Goal: Task Accomplishment & Management: Manage account settings

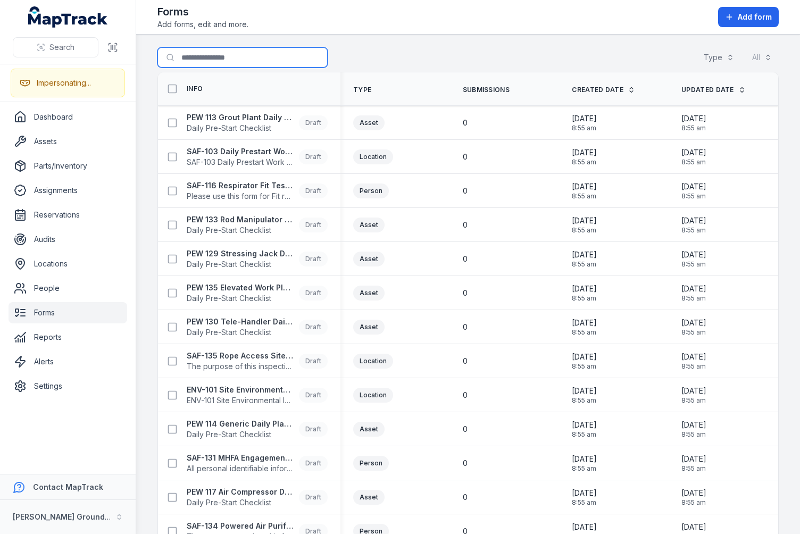
click at [231, 57] on input "Search for forms" at bounding box center [243, 57] width 170 height 20
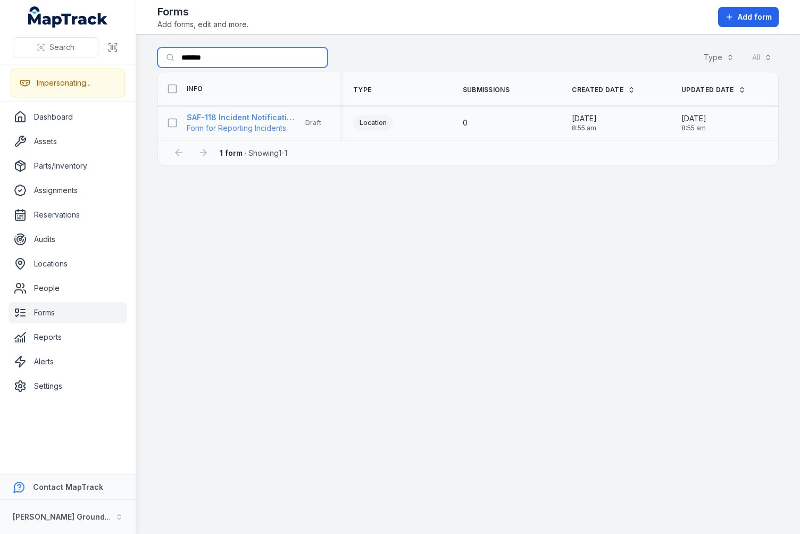
type input "*******"
click at [220, 118] on strong "SAF-118 Incident Notification Form" at bounding box center [241, 117] width 108 height 11
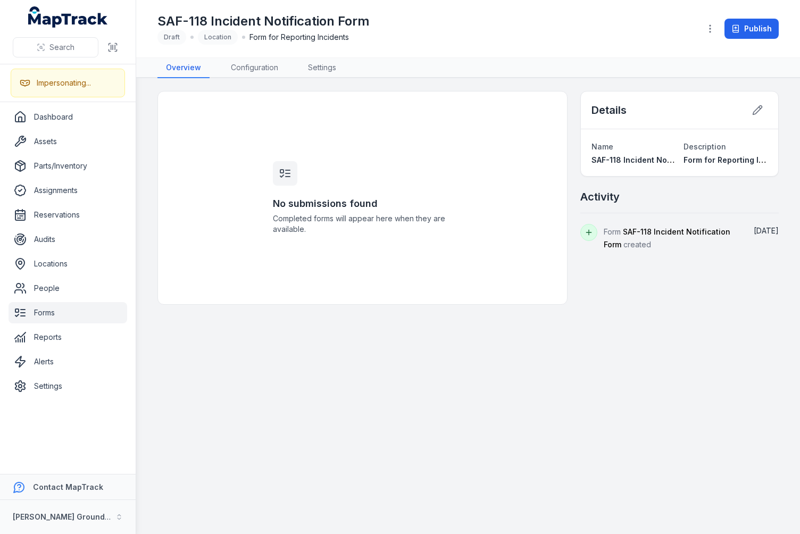
click at [355, 154] on div "No submissions found Completed forms will appear here when they are available." at bounding box center [362, 198] width 204 height 213
click at [325, 75] on link "Settings" at bounding box center [322, 68] width 45 height 20
click at [416, 32] on div "SAF-118 Incident Notification Form Draft Location Form for Reporting Incidents" at bounding box center [425, 29] width 534 height 32
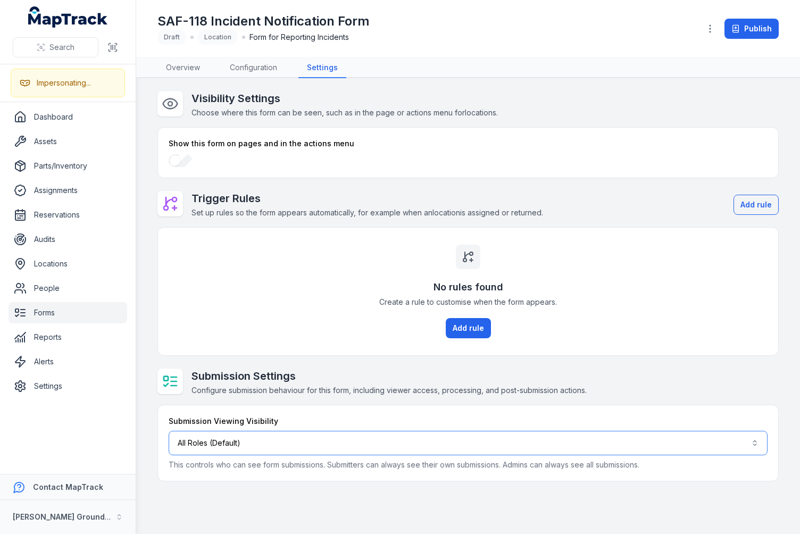
click at [279, 449] on button "All Roles (Default)" at bounding box center [468, 443] width 599 height 24
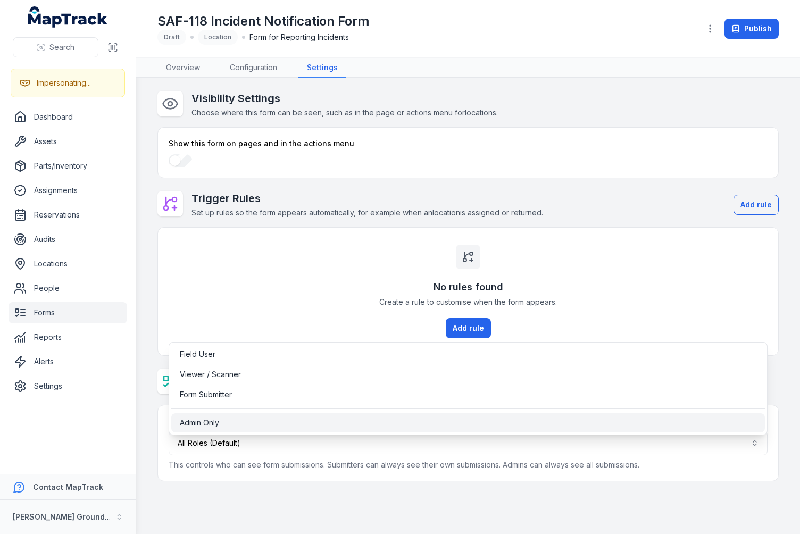
click at [217, 422] on span "Admin Only" at bounding box center [199, 423] width 39 height 11
click at [208, 462] on div "Submission Viewing Visibility Admin Only ***** This controls who can see form s…" at bounding box center [468, 443] width 599 height 54
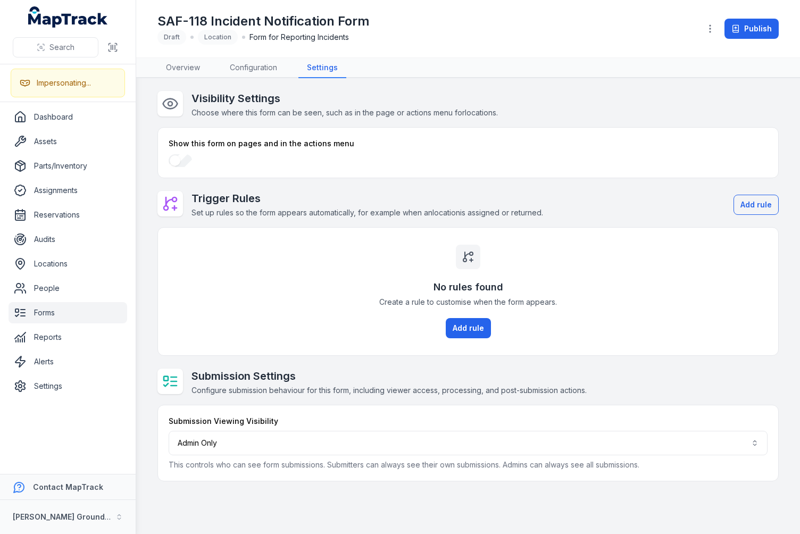
click at [379, 386] on span "Configure submission behaviour for this form, including viewer access, processi…" at bounding box center [389, 390] width 395 height 9
click at [385, 380] on h2 "Submission Settings" at bounding box center [389, 376] width 395 height 15
